Goal: Information Seeking & Learning: Understand process/instructions

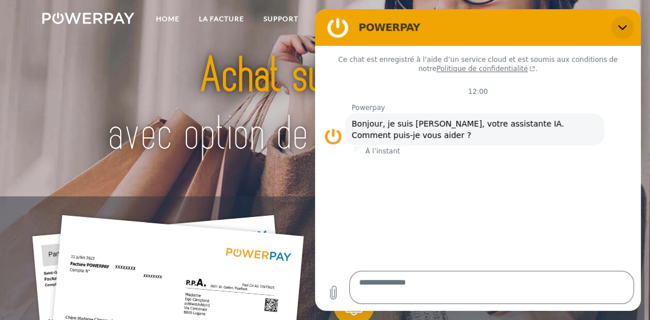
click at [618, 32] on icon "Fermer" at bounding box center [622, 27] width 9 height 9
type textarea "*"
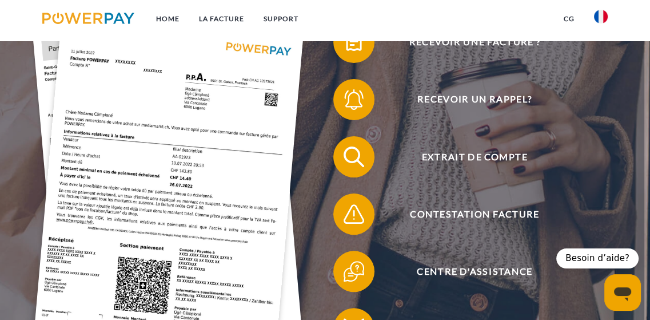
scroll to position [229, 0]
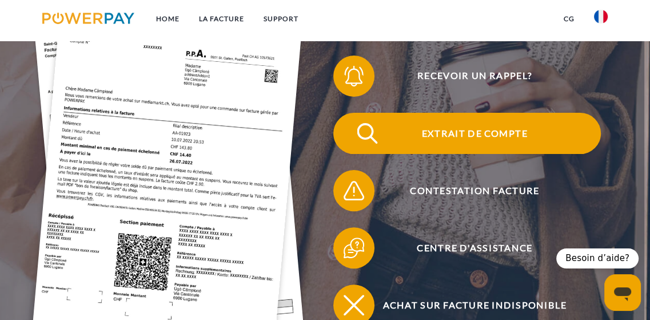
click at [450, 154] on span "Extrait de compte" at bounding box center [475, 133] width 252 height 41
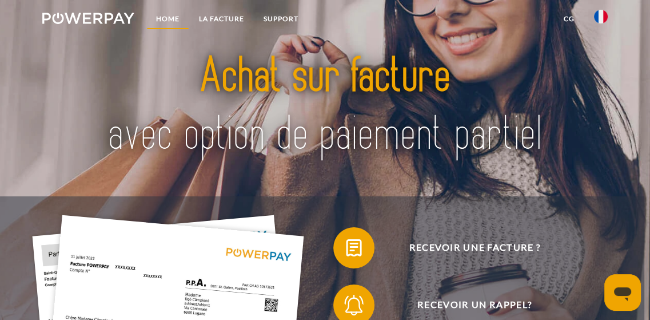
click at [174, 20] on link "Home" at bounding box center [167, 19] width 43 height 21
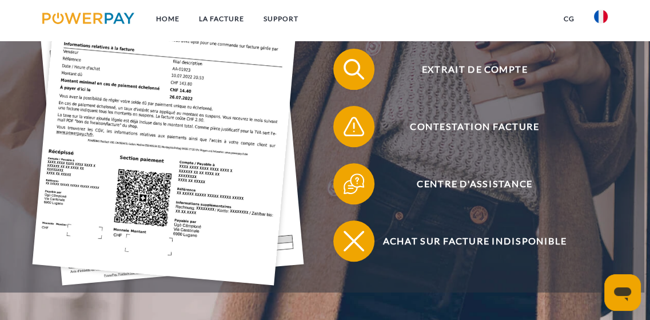
scroll to position [286, 0]
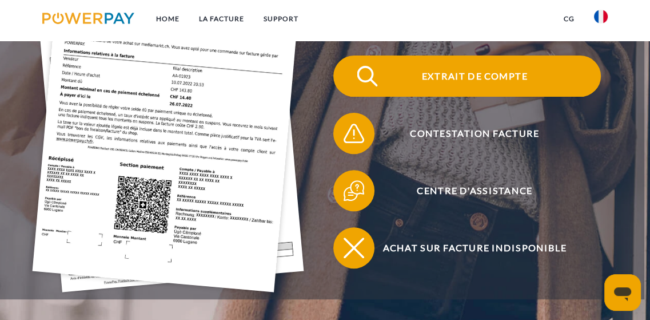
click at [466, 97] on span "Extrait de compte" at bounding box center [475, 75] width 252 height 41
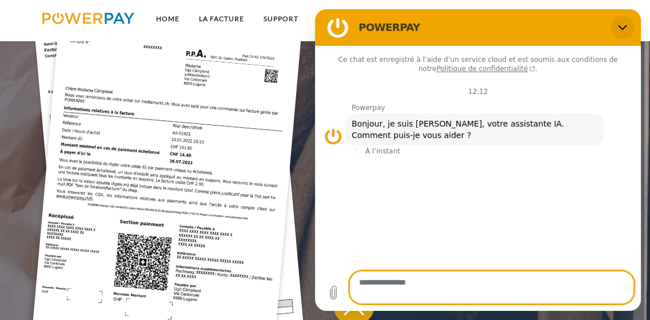
click at [626, 27] on button "Fermer" at bounding box center [622, 27] width 23 height 23
type textarea "*"
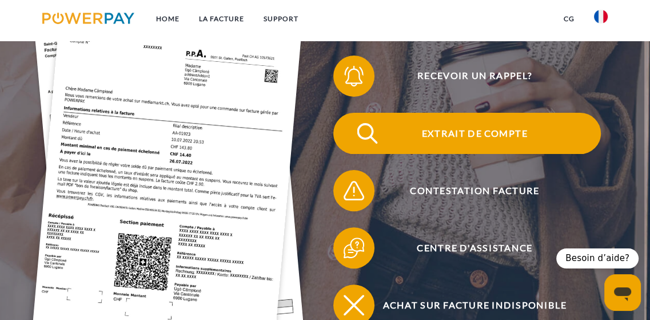
click at [490, 154] on span "Extrait de compte" at bounding box center [475, 133] width 252 height 41
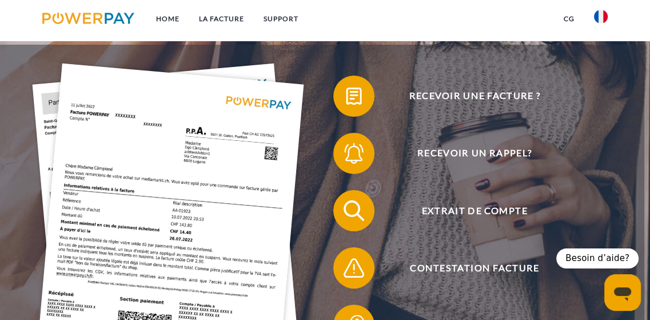
scroll to position [171, 0]
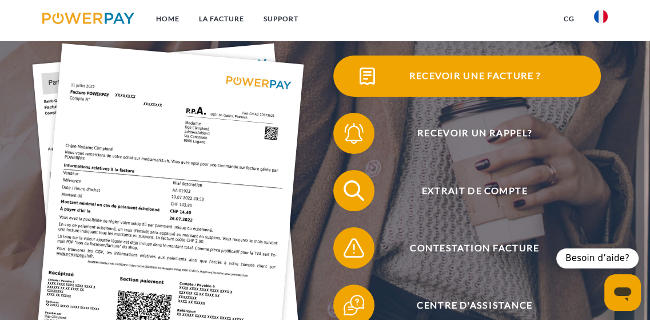
click at [493, 89] on span "Recevoir une facture ?" at bounding box center [475, 75] width 252 height 41
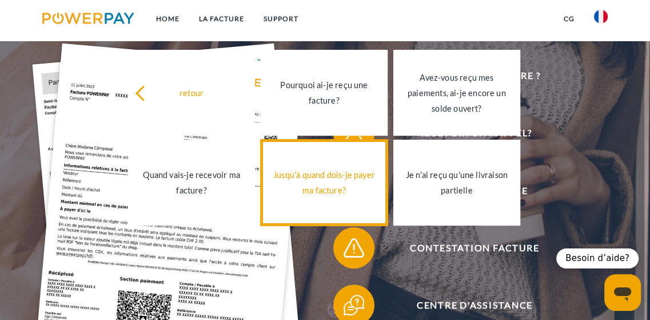
click at [334, 198] on div "Jusqu'à quand dois-je payer ma facture?" at bounding box center [324, 182] width 113 height 31
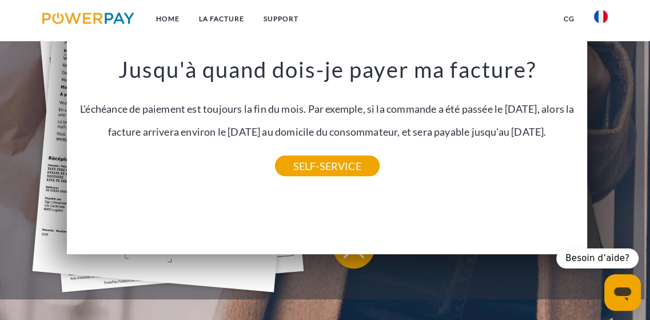
scroll to position [229, 0]
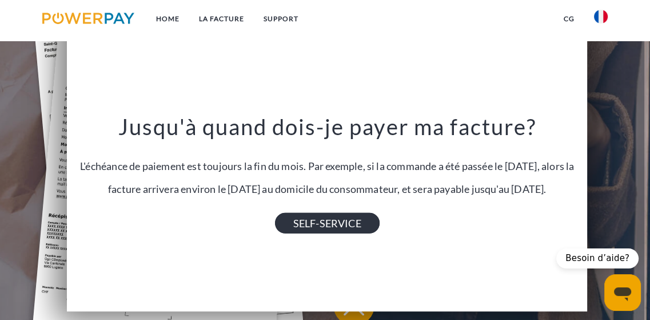
click at [322, 233] on link "SELF-SERVICE" at bounding box center [327, 223] width 105 height 21
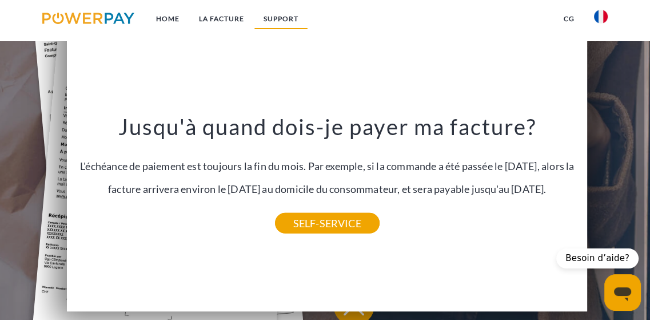
click at [308, 14] on link "Support" at bounding box center [281, 19] width 54 height 21
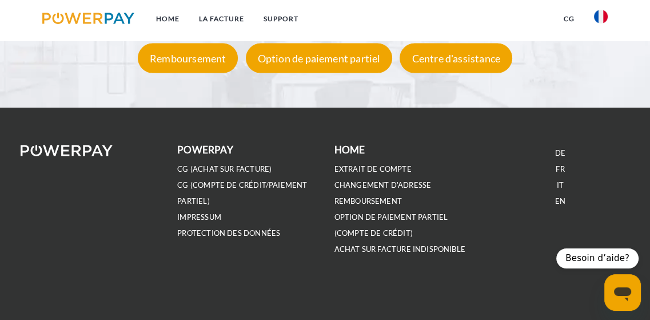
scroll to position [2002, 0]
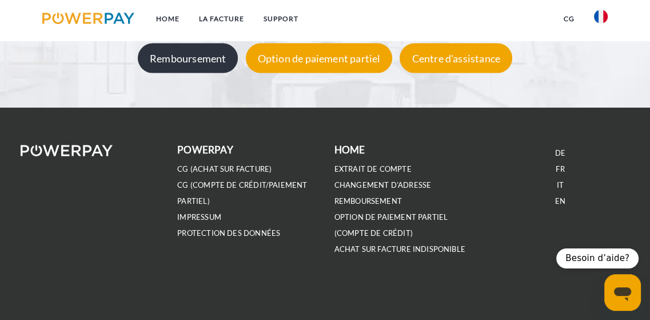
click at [197, 73] on div "Remboursement" at bounding box center [188, 58] width 100 height 30
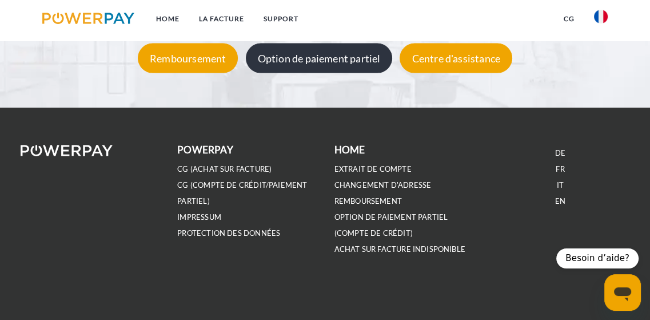
click at [336, 73] on div "Option de paiement partiel" at bounding box center [319, 58] width 147 height 30
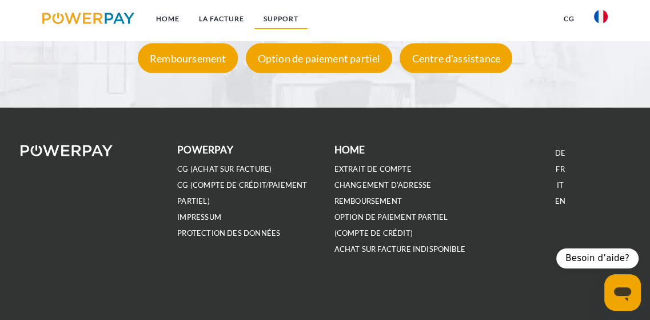
click at [308, 16] on link "Support" at bounding box center [281, 19] width 54 height 21
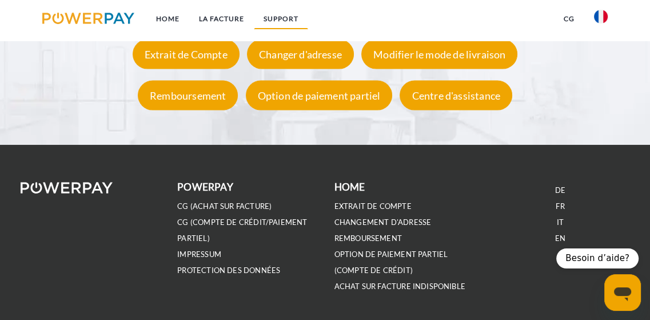
scroll to position [1831, 0]
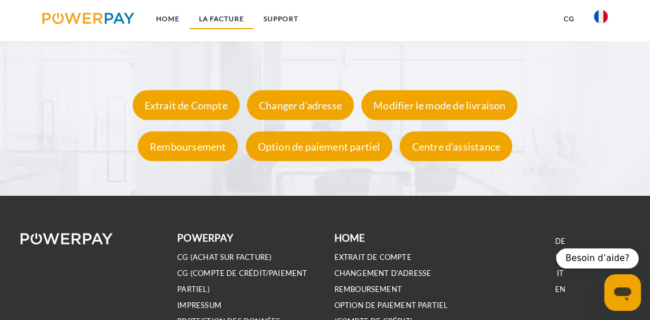
click at [231, 13] on link "LA FACTURE" at bounding box center [221, 19] width 65 height 21
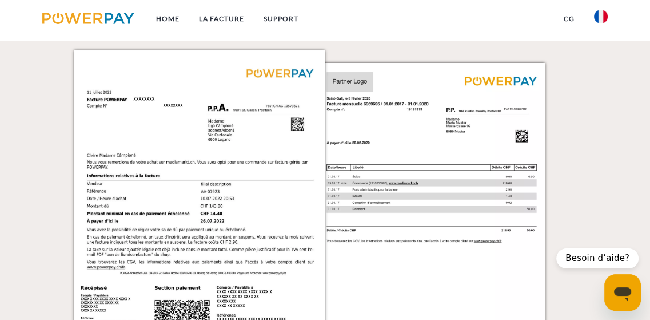
scroll to position [966, 0]
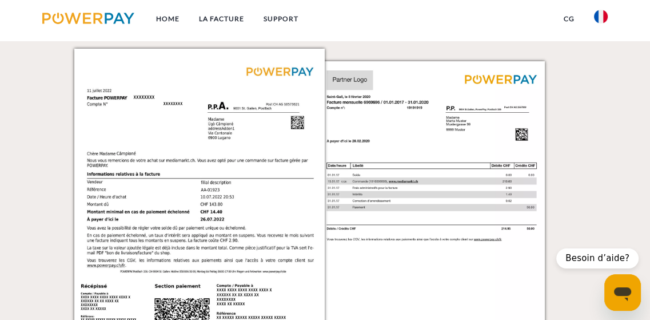
click at [229, 14] on p "Facture individuelle" at bounding box center [199, 0] width 128 height 27
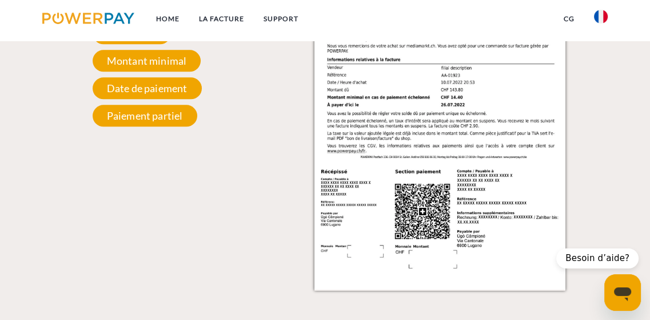
scroll to position [1023, 0]
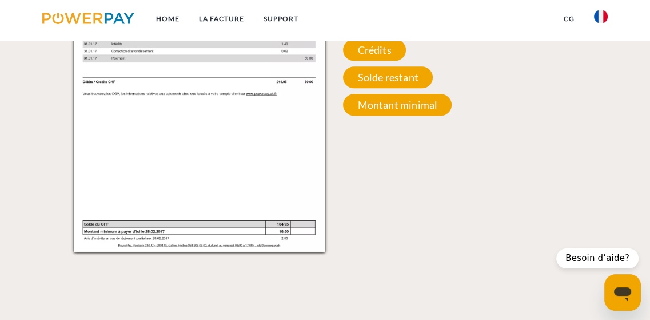
scroll to position [1138, 0]
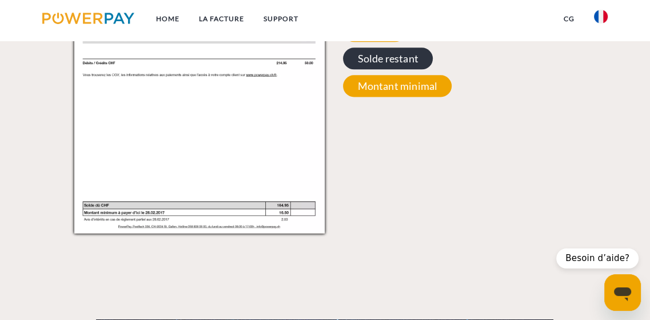
click at [407, 69] on span "Solde restant" at bounding box center [387, 58] width 89 height 22
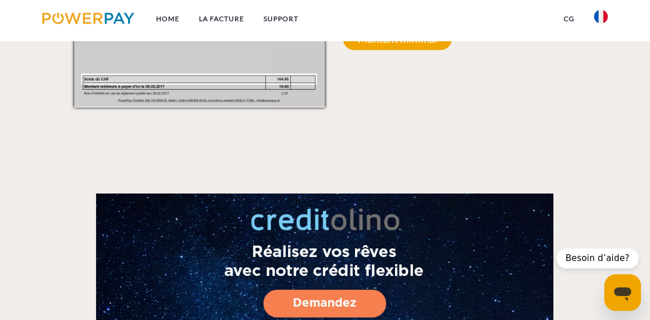
scroll to position [1252, 0]
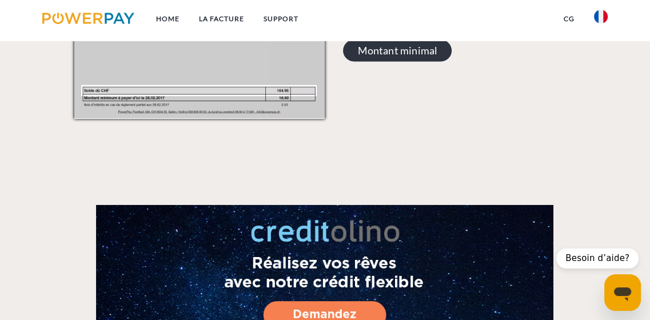
click at [409, 61] on span "Montant minimal" at bounding box center [397, 50] width 109 height 22
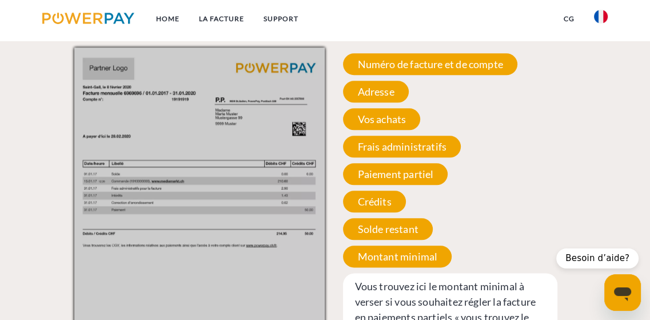
scroll to position [966, 0]
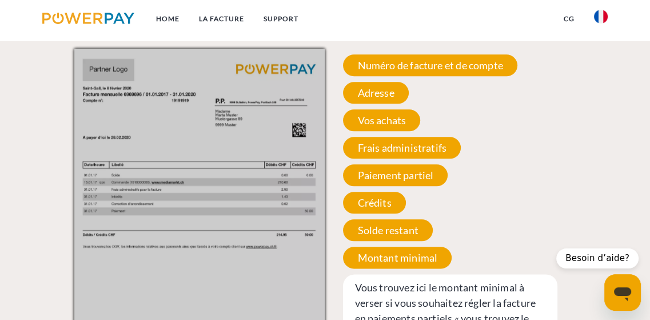
click at [469, 49] on div "Facture mensuelle" at bounding box center [450, 1] width 189 height 96
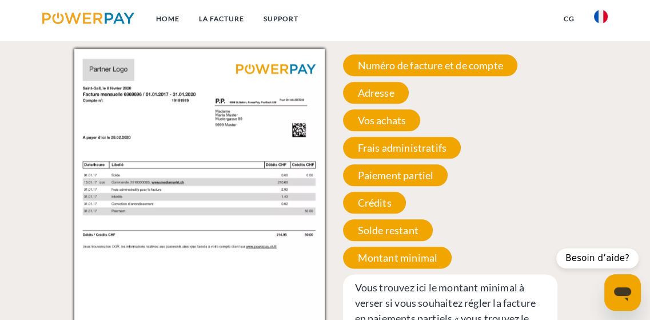
click at [192, 14] on p "Facture individuelle" at bounding box center [199, 0] width 128 height 27
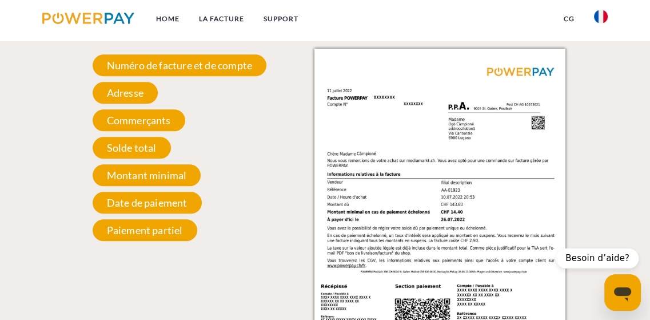
click at [462, 14] on p "Facture mensuelle" at bounding box center [450, 0] width 121 height 27
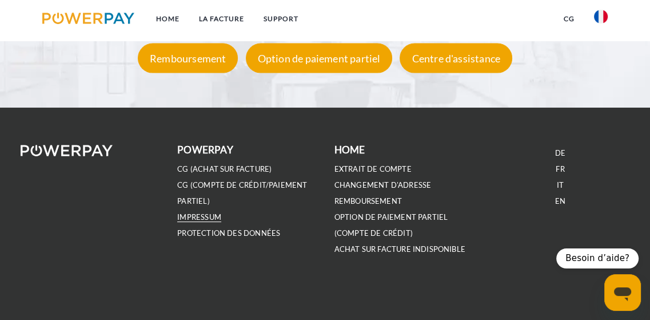
scroll to position [2166, 0]
click at [215, 180] on link "CG (Compte de crédit/paiement partiel)" at bounding box center [242, 193] width 130 height 26
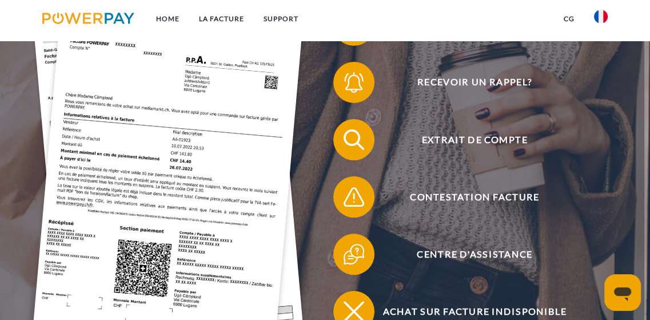
scroll to position [229, 0]
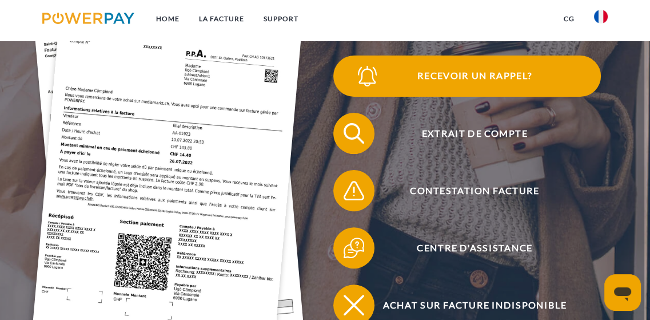
click at [462, 97] on span "Recevoir un rappel?" at bounding box center [475, 75] width 252 height 41
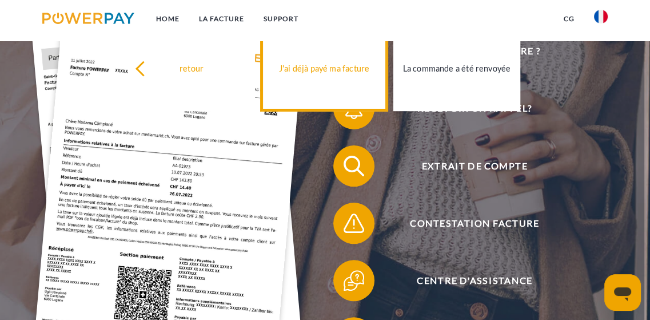
scroll to position [171, 0]
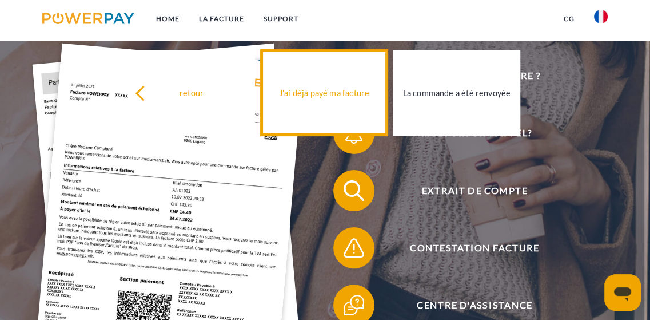
click at [322, 100] on div "J'ai déjà payé ma facture" at bounding box center [324, 92] width 113 height 15
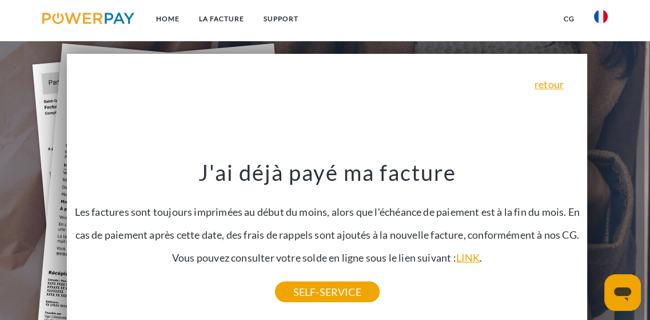
scroll to position [229, 0]
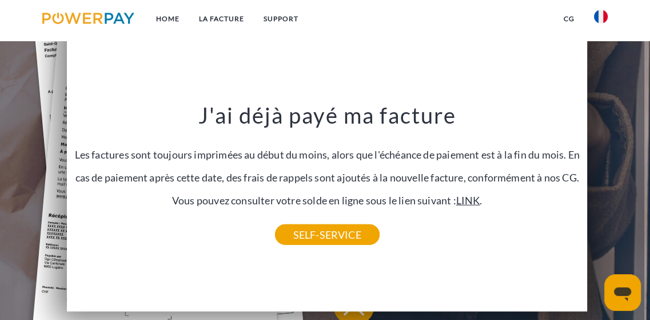
click at [456, 206] on link "LINK" at bounding box center [468, 200] width 24 height 13
click at [600, 39] on span "Recevoir une facture ?" at bounding box center [475, 18] width 252 height 41
click at [308, 19] on link "Support" at bounding box center [281, 19] width 54 height 21
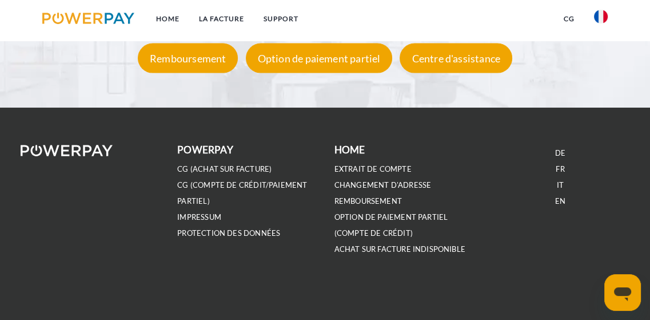
scroll to position [2060, 0]
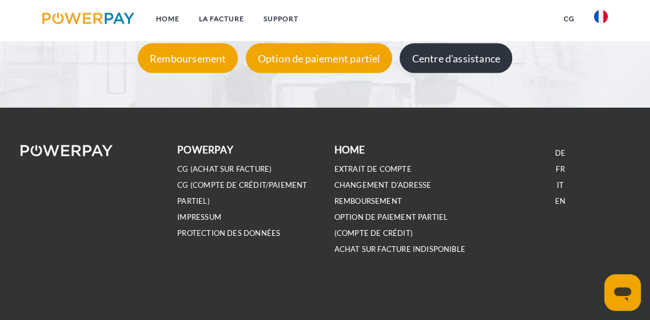
click at [508, 73] on div "Centre d'assistance" at bounding box center [456, 58] width 112 height 30
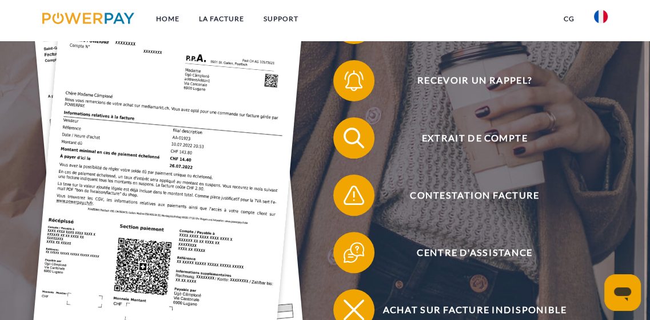
scroll to position [229, 0]
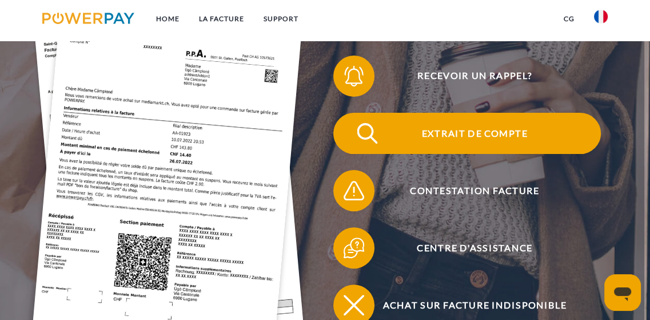
click at [539, 154] on span "Extrait de compte" at bounding box center [475, 133] width 252 height 41
